Goal: Information Seeking & Learning: Learn about a topic

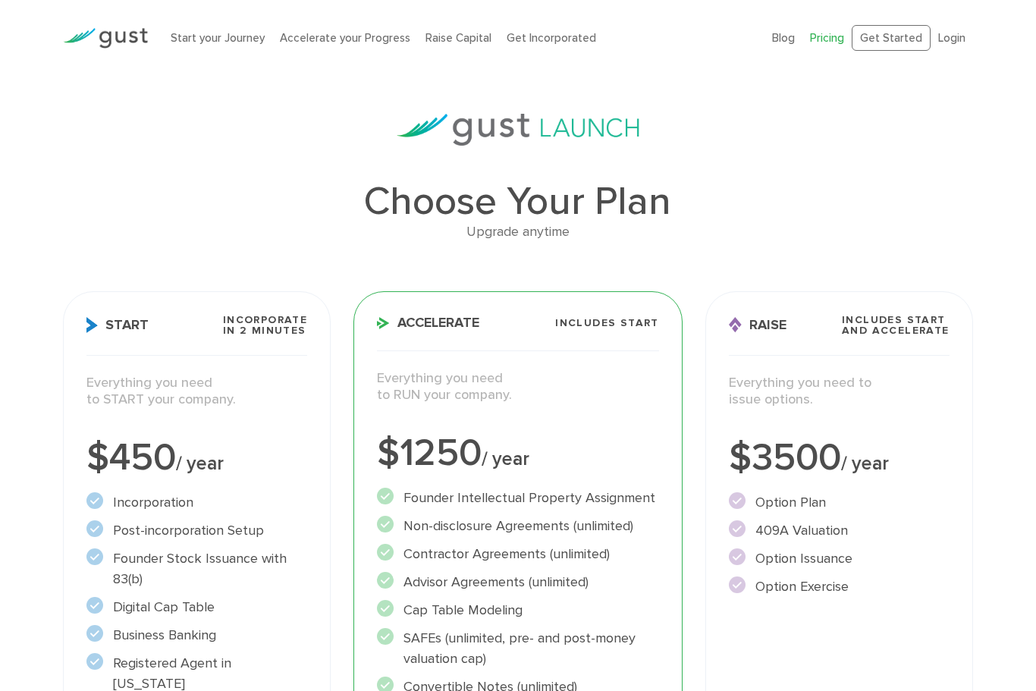
click at [189, 42] on link "Start your Journey" at bounding box center [218, 38] width 94 height 14
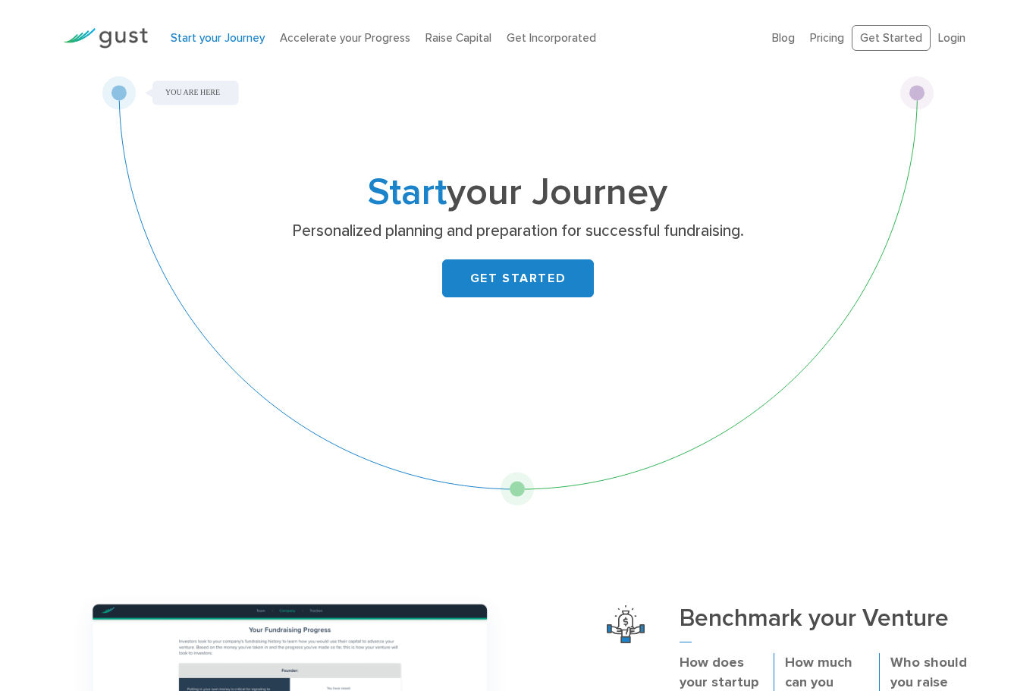
click at [116, 37] on img at bounding box center [105, 38] width 85 height 20
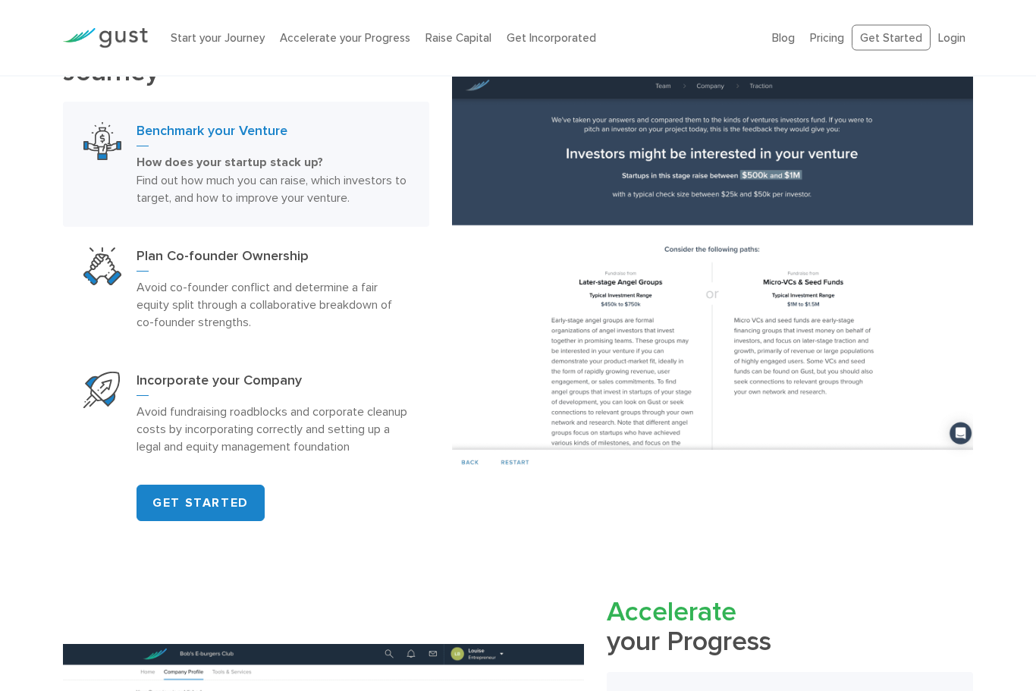
scroll to position [788, 0]
click at [334, 290] on p "Avoid co-founder conflict and determine a fair equity split through a collabora…" at bounding box center [271, 304] width 271 height 52
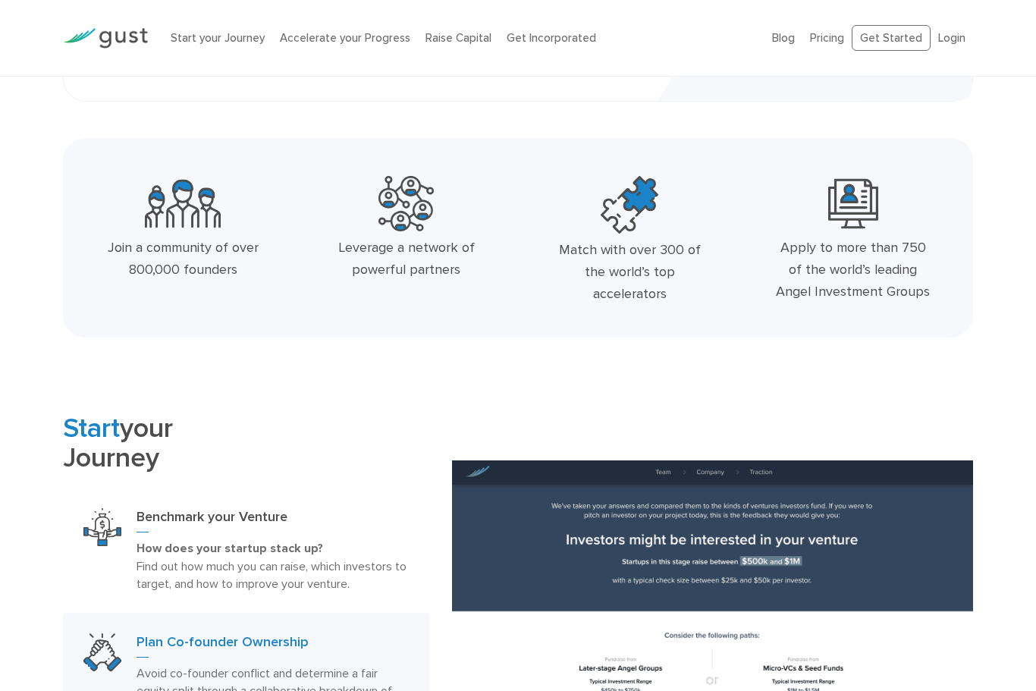
scroll to position [0, 0]
